Goal: Information Seeking & Learning: Learn about a topic

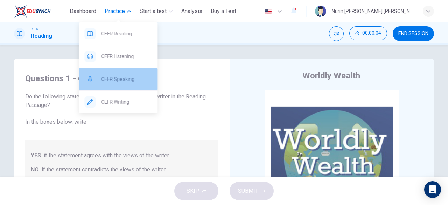
click at [114, 84] on div "CEFR Speaking" at bounding box center [118, 79] width 79 height 22
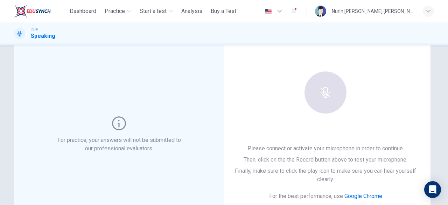
scroll to position [28, 0]
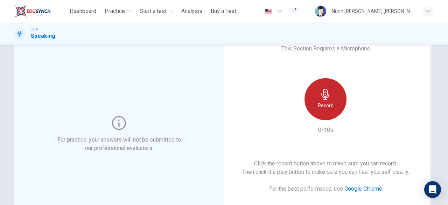
click at [328, 106] on h6 "Record" at bounding box center [326, 105] width 16 height 8
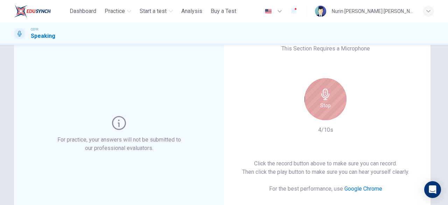
click at [330, 104] on div "Stop" at bounding box center [326, 99] width 42 height 42
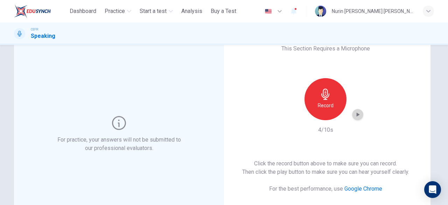
click at [357, 114] on icon "button" at bounding box center [358, 114] width 3 height 4
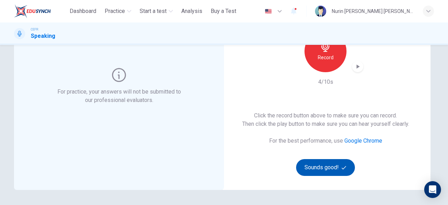
scroll to position [77, 0]
click at [326, 169] on button "Sounds good!" at bounding box center [325, 167] width 59 height 17
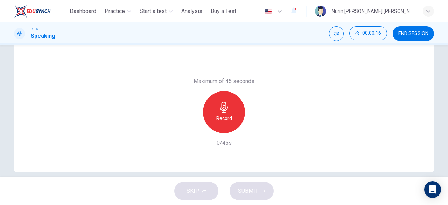
scroll to position [131, 0]
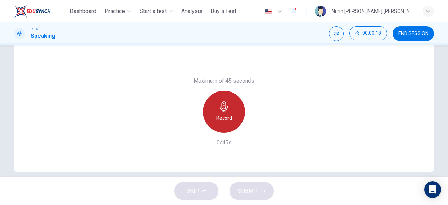
click at [222, 118] on h6 "Record" at bounding box center [224, 118] width 16 height 8
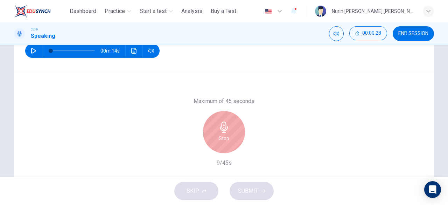
scroll to position [139, 0]
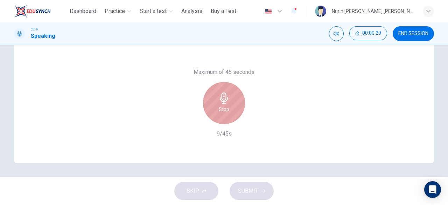
click at [233, 104] on div "Stop" at bounding box center [224, 103] width 42 height 42
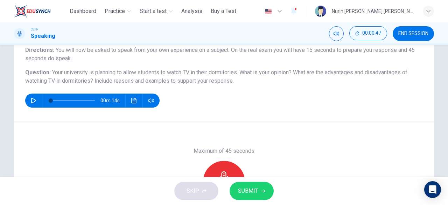
scroll to position [61, 0]
drag, startPoint x: 412, startPoint y: 39, endPoint x: 251, endPoint y: 43, distance: 160.9
click at [412, 39] on button "END SESSION" at bounding box center [413, 33] width 41 height 15
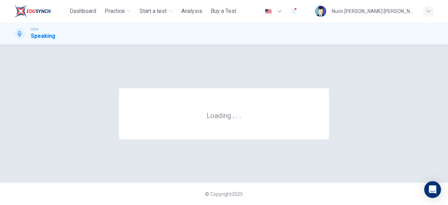
scroll to position [0, 0]
